Goal: Information Seeking & Learning: Check status

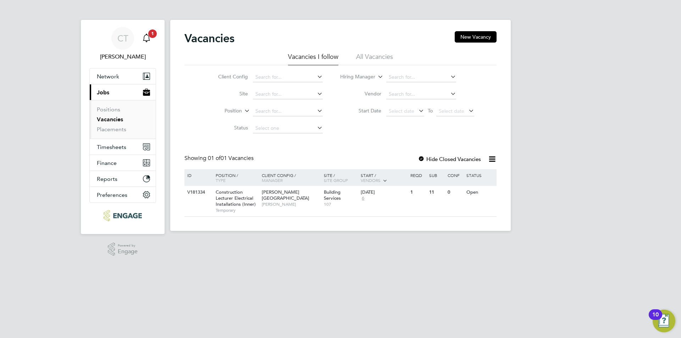
click at [151, 42] on div "Main navigation" at bounding box center [146, 38] width 14 height 14
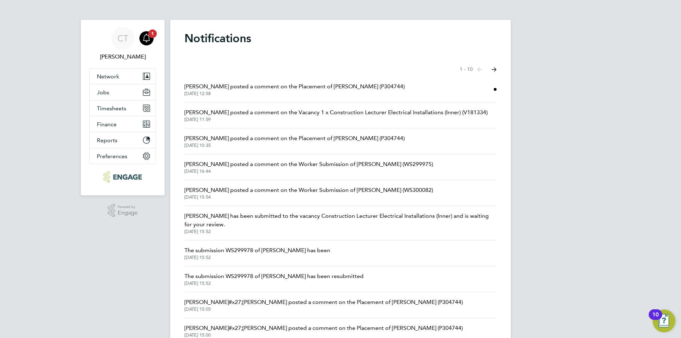
click at [70, 74] on div "CT [PERSON_NAME] Notifications 1 Applications: Network Sites Workers Jobs Posit…" at bounding box center [340, 184] width 681 height 369
click at [463, 89] on li "[PERSON_NAME] posted a comment on the Placement of [PERSON_NAME] (P304744) [DAT…" at bounding box center [340, 90] width 312 height 26
click at [497, 91] on div "Notifications Showing items 1 - 10 items Previous page Next page [PERSON_NAME] …" at bounding box center [340, 189] width 340 height 338
click at [279, 84] on span "[PERSON_NAME] posted a comment on the Placement of [PERSON_NAME] (P304744)" at bounding box center [294, 86] width 220 height 9
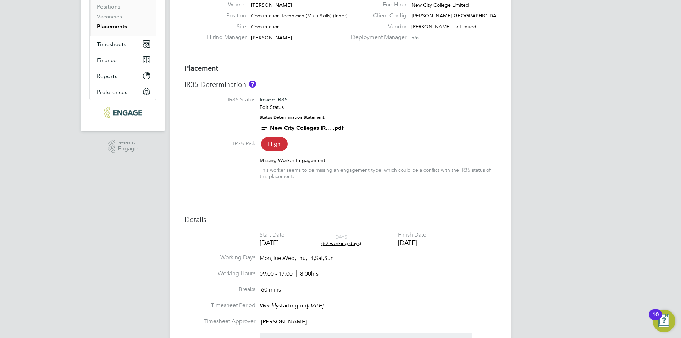
scroll to position [106, 0]
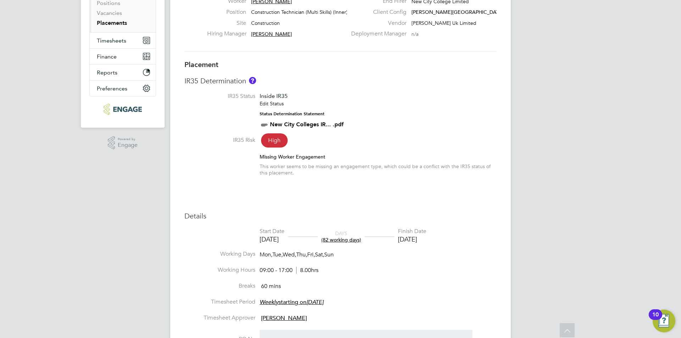
click at [210, 178] on li "IR35 Risk High Missing Worker Engagement This worker seems to be missing an eng…" at bounding box center [340, 160] width 312 height 46
click at [307, 84] on h3 "IR35 Determination" at bounding box center [340, 80] width 312 height 9
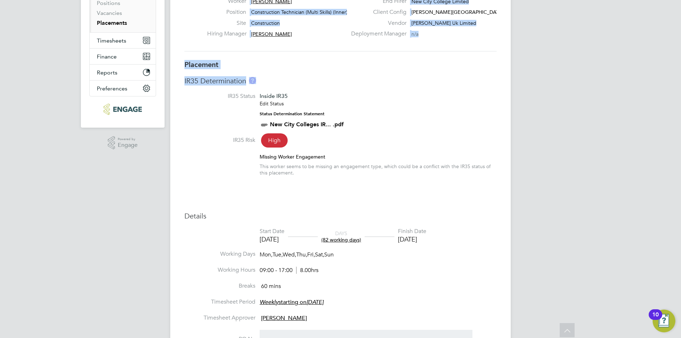
drag, startPoint x: 287, startPoint y: 81, endPoint x: 187, endPoint y: 56, distance: 102.6
click at [267, 67] on h3 "Placement" at bounding box center [340, 64] width 312 height 9
drag, startPoint x: 271, startPoint y: 85, endPoint x: 182, endPoint y: 66, distance: 90.3
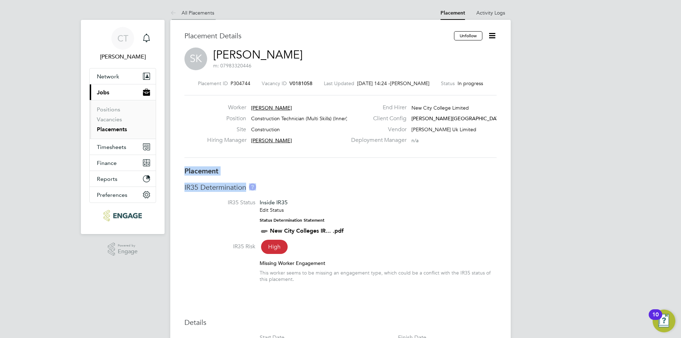
click at [182, 12] on link "All Placements" at bounding box center [192, 13] width 44 height 6
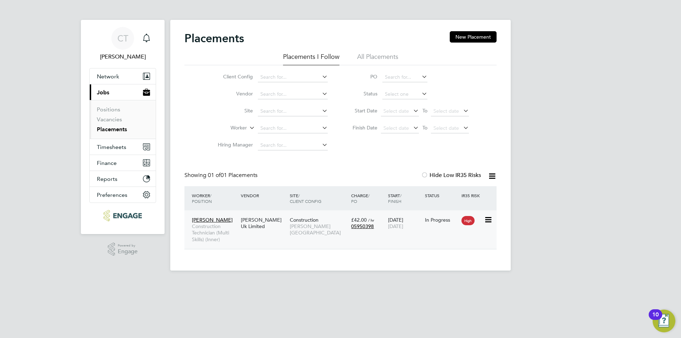
click at [458, 225] on div "In Progress" at bounding box center [441, 219] width 37 height 13
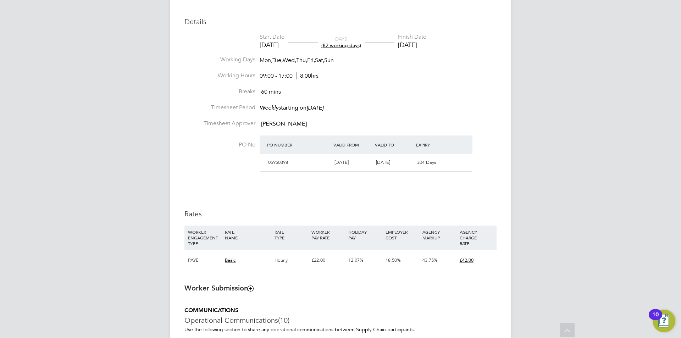
scroll to position [319, 0]
